Goal: Task Accomplishment & Management: Manage account settings

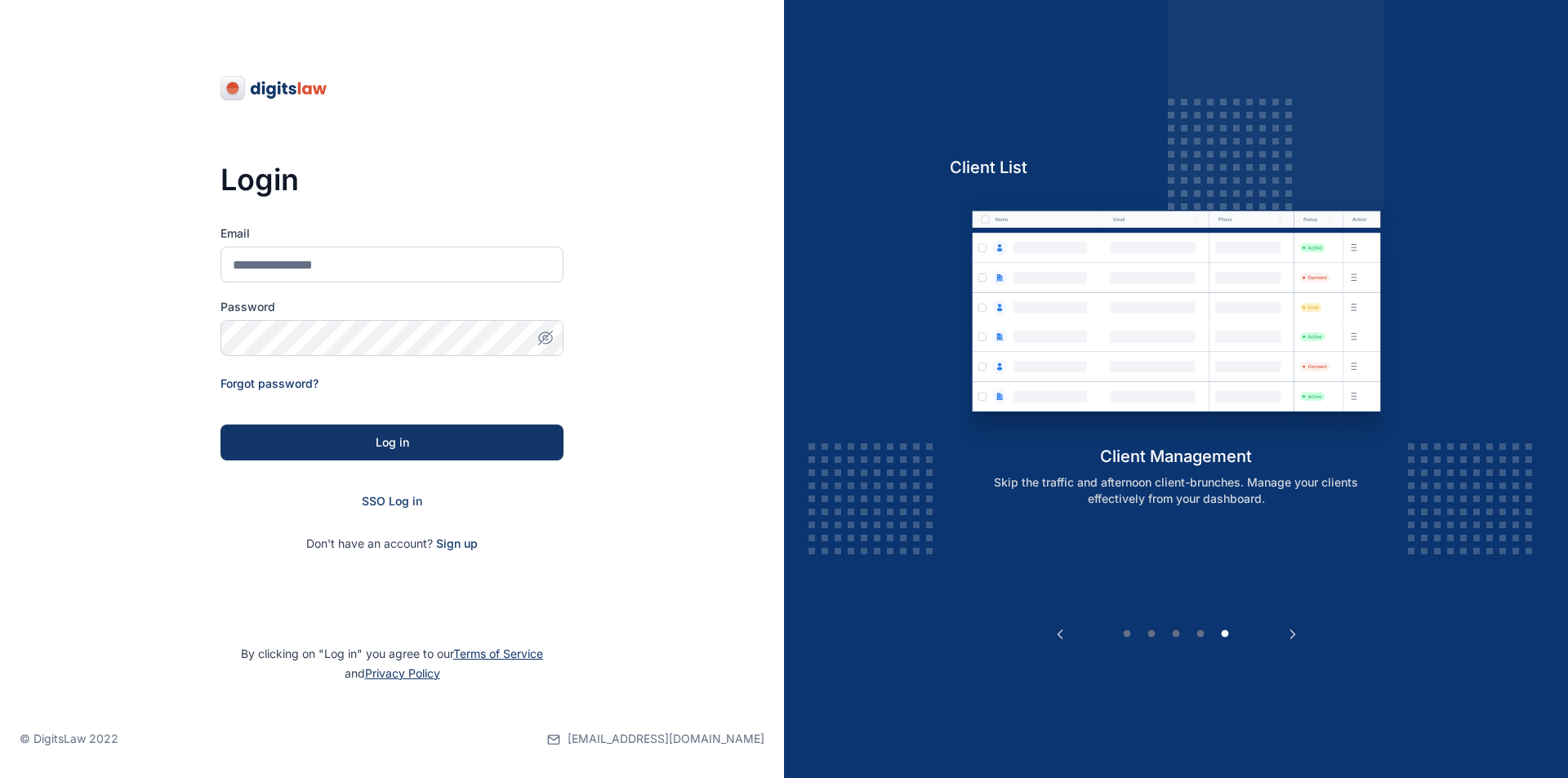
click at [480, 136] on div "Login Email Password Forgot password? Log in SSO Log in Don't have an account? …" at bounding box center [392, 314] width 343 height 627
